Goal: Information Seeking & Learning: Check status

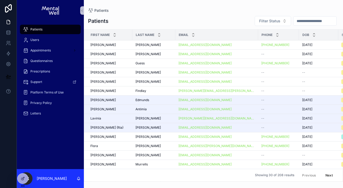
click at [296, 19] on input "scrollable content" at bounding box center [314, 20] width 43 height 7
type input "****"
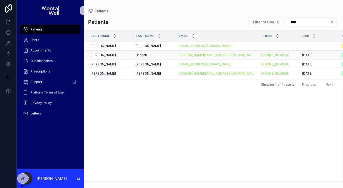
click at [122, 55] on div "[PERSON_NAME] [PERSON_NAME]" at bounding box center [109, 55] width 39 height 4
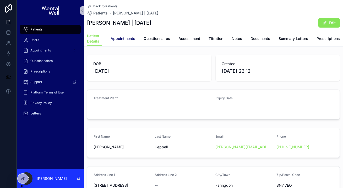
click at [131, 37] on span "Appointments" at bounding box center [123, 38] width 25 height 5
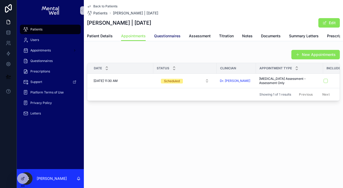
click at [169, 35] on span "Questionnaires" at bounding box center [167, 35] width 26 height 5
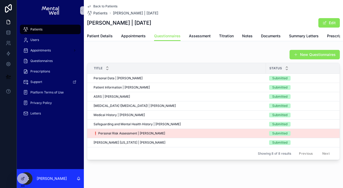
click at [187, 133] on div "❗ Personal Risk Assessment | [PERSON_NAME] ❗ Personal Risk Assessment | [PERSON…" at bounding box center [178, 133] width 169 height 4
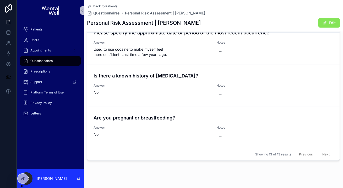
scroll to position [163, 0]
